Goal: Task Accomplishment & Management: Manage account settings

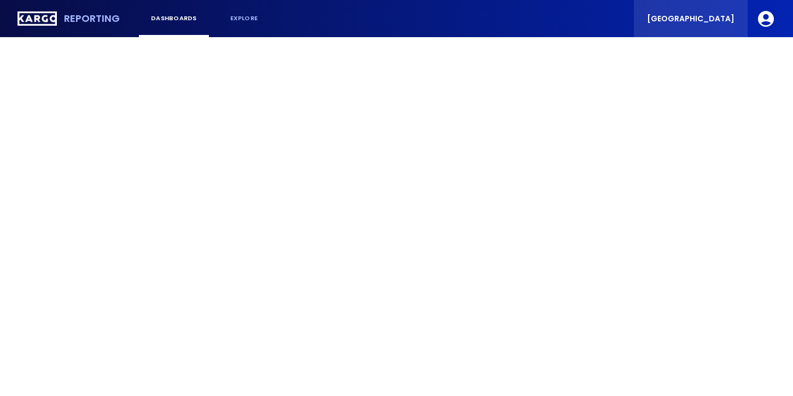
click at [708, 19] on span "[GEOGRAPHIC_DATA]" at bounding box center [690, 19] width 87 height 8
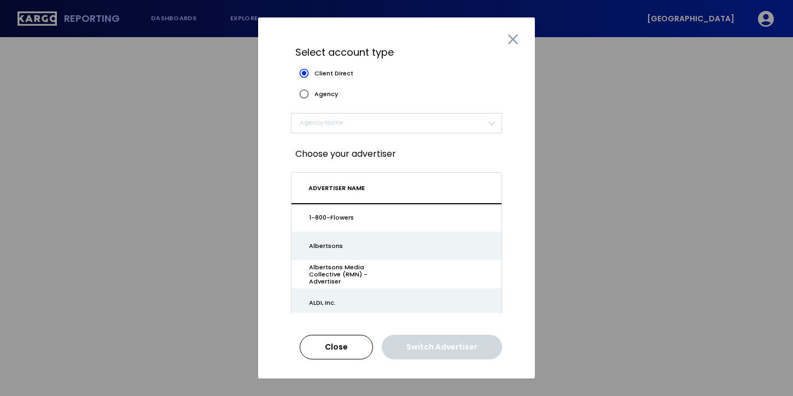
click at [344, 119] on span "​" at bounding box center [392, 123] width 185 height 13
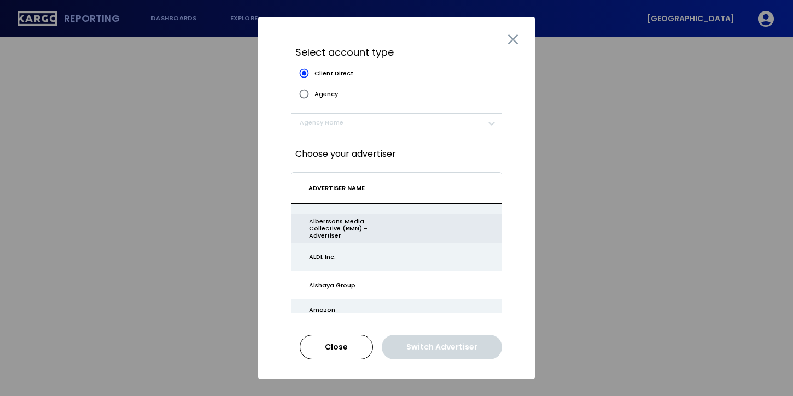
click at [347, 226] on div "Albertsons Media Collective (RMN) - Advertiser" at bounding box center [357, 229] width 97 height 22
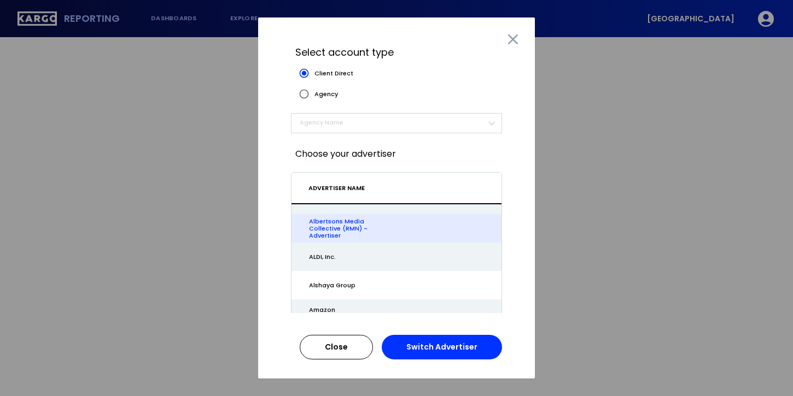
drag, startPoint x: 458, startPoint y: 360, endPoint x: 485, endPoint y: 337, distance: 35.3
click at [485, 337] on div "Close Switch Advertiser" at bounding box center [396, 349] width 211 height 28
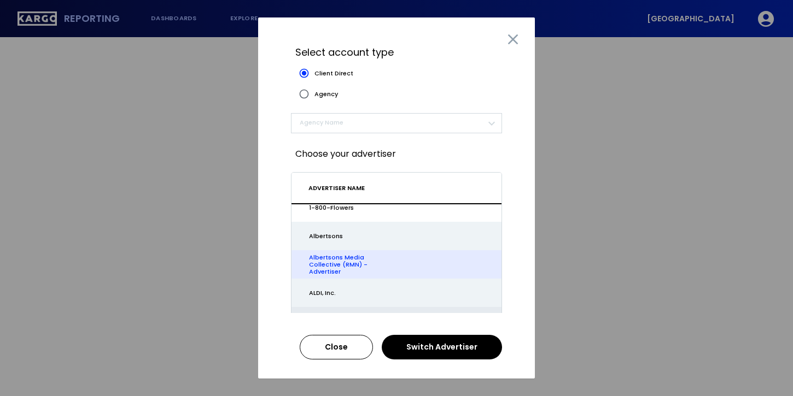
scroll to position [6, 0]
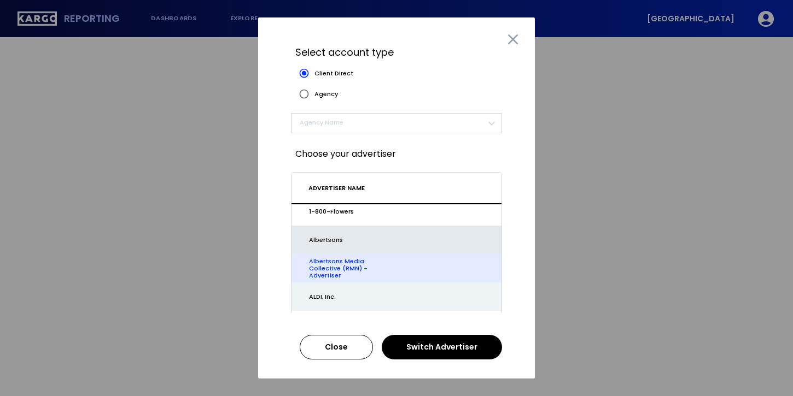
click at [425, 249] on td "Albertsons" at bounding box center [396, 240] width 210 height 28
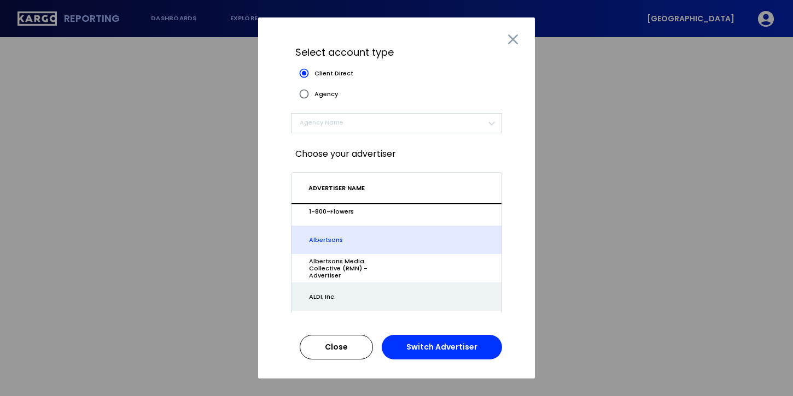
click at [431, 337] on button "Switch Advertiser" at bounding box center [442, 347] width 120 height 25
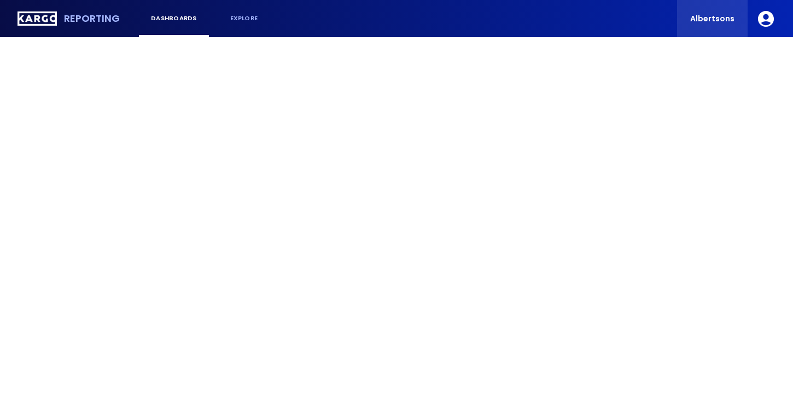
click at [714, 24] on div "Albertsons" at bounding box center [712, 18] width 71 height 37
